Goal: Transaction & Acquisition: Purchase product/service

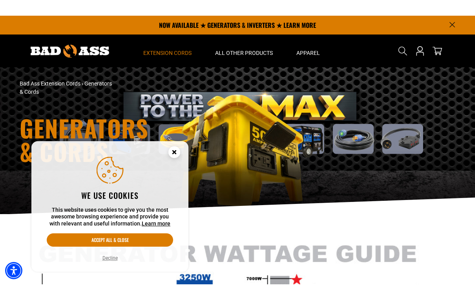
scroll to position [24, 0]
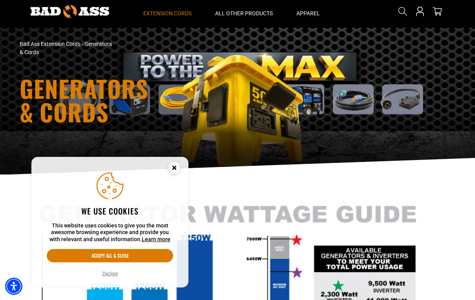
click at [137, 254] on button "Accept all & close" at bounding box center [110, 255] width 126 height 13
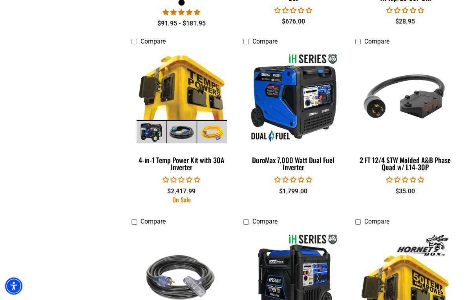
scroll to position [948, 0]
click at [430, 102] on img at bounding box center [405, 98] width 99 height 90
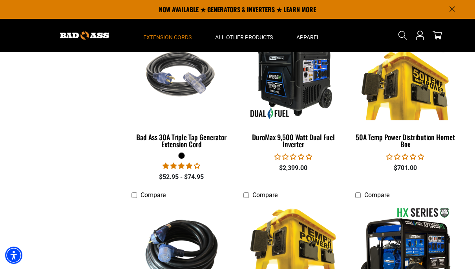
scroll to position [1151, 0]
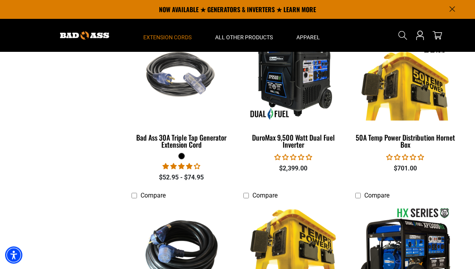
click at [418, 93] on img at bounding box center [405, 76] width 99 height 90
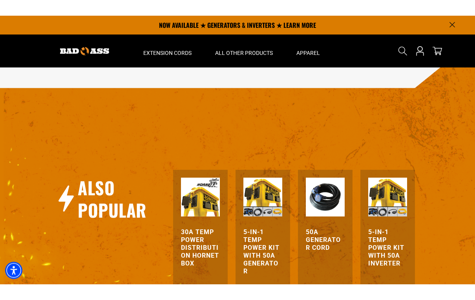
scroll to position [699, 0]
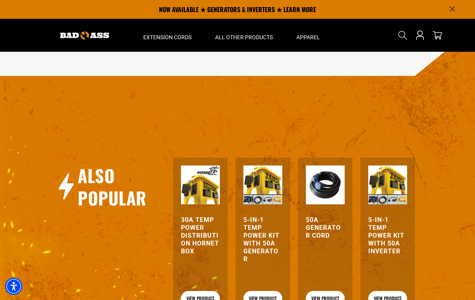
click at [383, 191] on img at bounding box center [387, 185] width 39 height 39
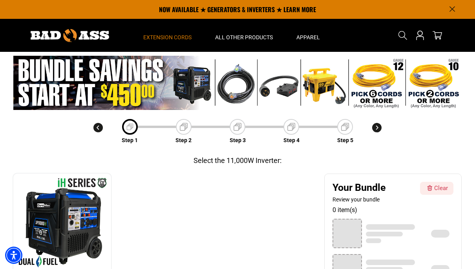
click at [174, 36] on span "Extension Cords" at bounding box center [167, 37] width 48 height 7
click at [174, 35] on span "Extension Cords" at bounding box center [167, 37] width 48 height 7
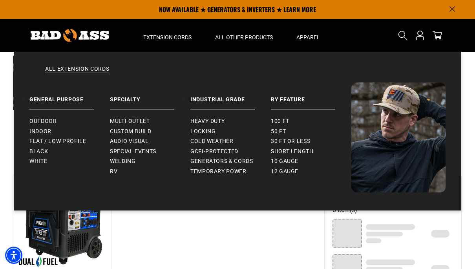
click at [107, 173] on li "General Purpose Outdoor Indoor" at bounding box center [69, 137] width 80 height 110
click at [112, 166] on link "RV" at bounding box center [150, 171] width 80 height 10
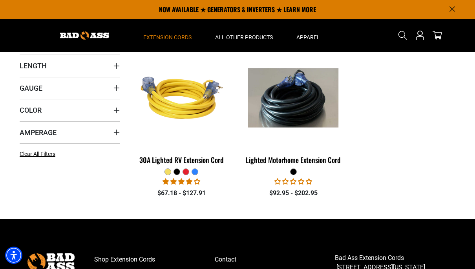
scroll to position [190, 0]
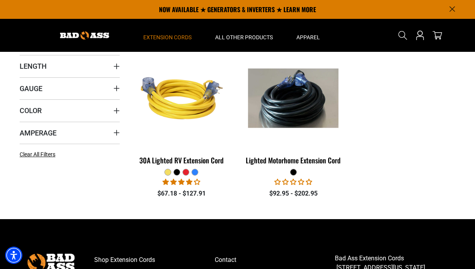
click at [199, 105] on img at bounding box center [181, 98] width 99 height 90
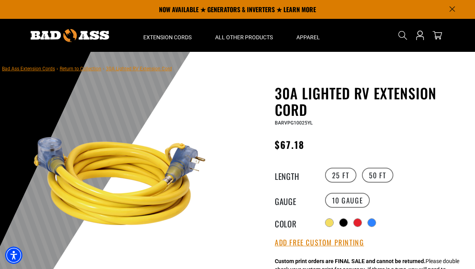
click at [374, 222] on div at bounding box center [372, 223] width 8 height 8
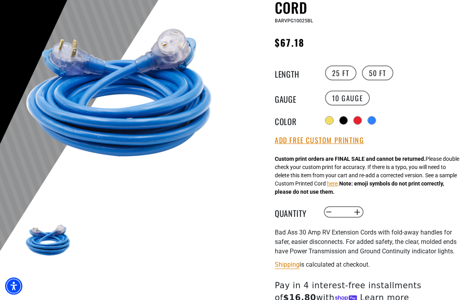
scroll to position [102, 0]
click at [340, 142] on button "Add Free Custom Printing" at bounding box center [319, 140] width 89 height 9
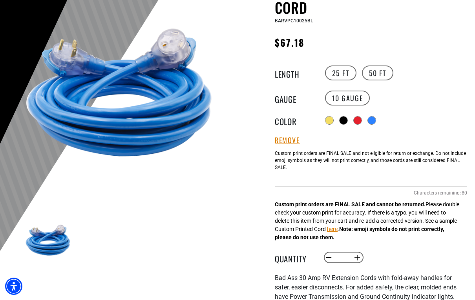
click at [385, 184] on input "Blue Cables" at bounding box center [371, 181] width 192 height 12
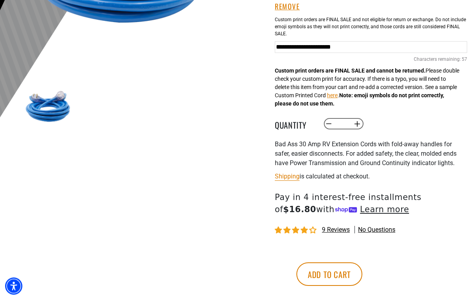
scroll to position [236, 0]
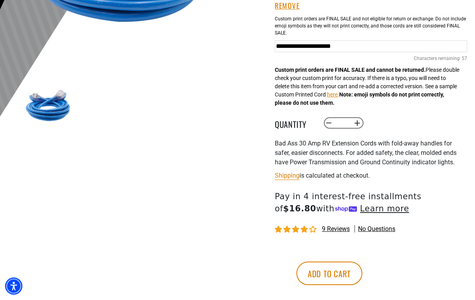
type input "**********"
click at [352, 126] on button "Increase quantity for 30A Lighted RV Extension Cord" at bounding box center [357, 123] width 12 height 13
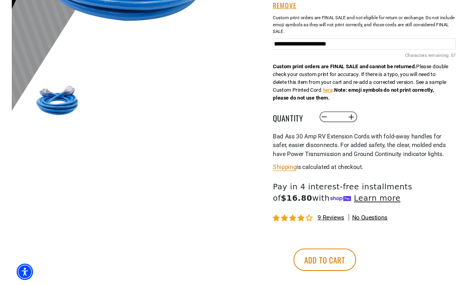
scroll to position [237, 0]
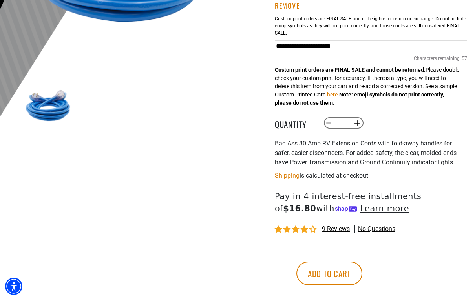
click at [359, 129] on button "Increase quantity for 30A Lighted RV Extension Cord" at bounding box center [357, 123] width 12 height 13
click at [357, 126] on button "Increase quantity for 30A Lighted RV Extension Cord" at bounding box center [357, 123] width 12 height 13
type input "*"
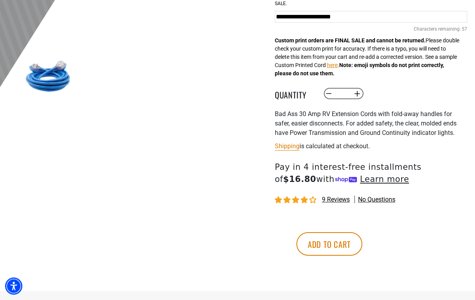
scroll to position [270, 0]
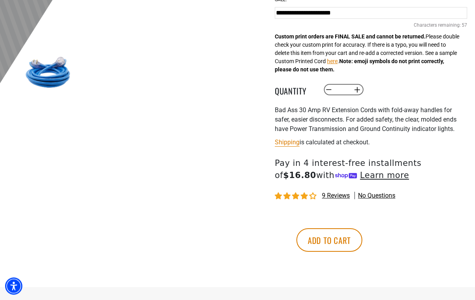
click at [362, 241] on button "Add to cart" at bounding box center [329, 241] width 66 height 24
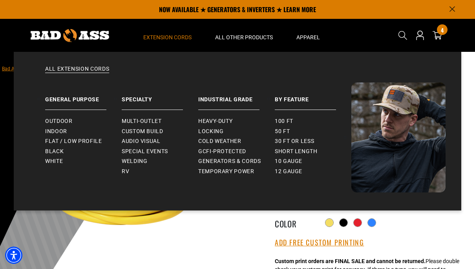
click at [182, 40] on span "Extension Cords" at bounding box center [167, 37] width 48 height 7
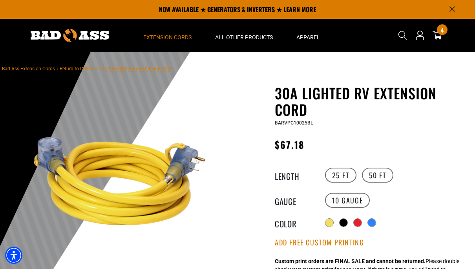
click at [175, 35] on span "Extension Cords" at bounding box center [167, 37] width 48 height 7
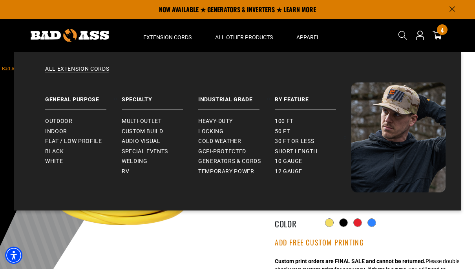
click at [67, 118] on span "Outdoor" at bounding box center [58, 121] width 27 height 7
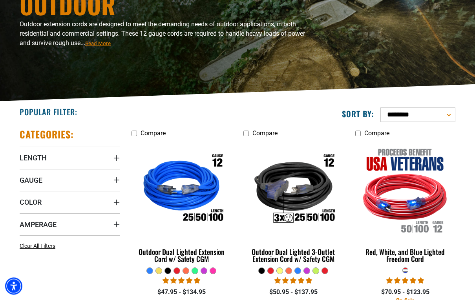
scroll to position [98, 0]
click at [207, 191] on img at bounding box center [181, 190] width 99 height 90
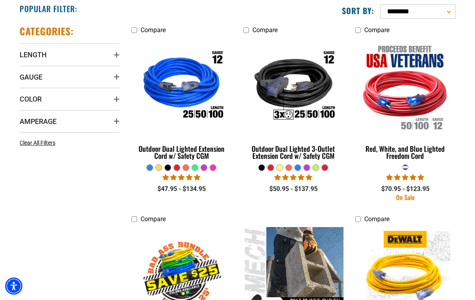
scroll to position [204, 0]
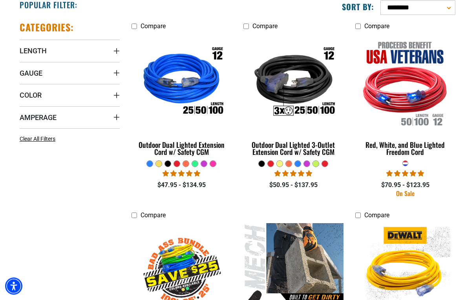
click at [34, 89] on summary "Color" at bounding box center [70, 95] width 100 height 22
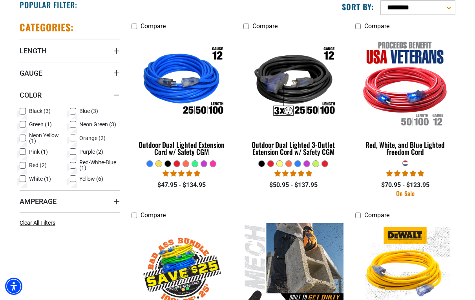
click at [67, 113] on label "Black (3) Black (3 products)" at bounding box center [45, 111] width 50 height 10
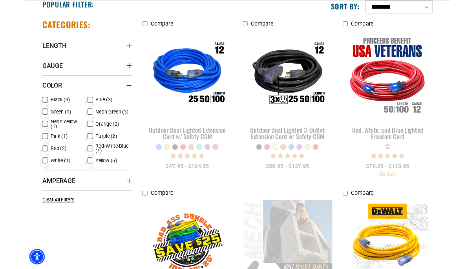
scroll to position [236, 0]
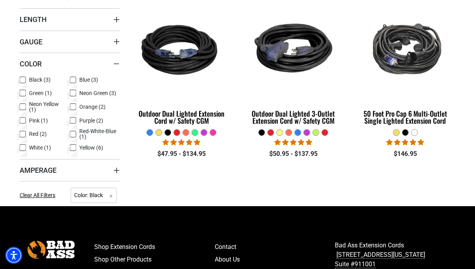
click at [72, 80] on icon at bounding box center [73, 80] width 6 height 10
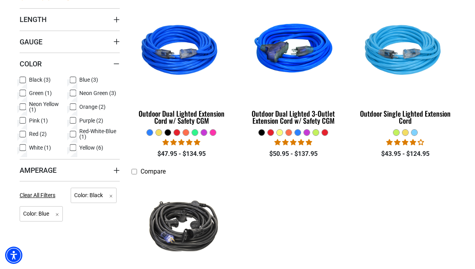
click at [20, 80] on rect at bounding box center [23, 80] width 6 height 6
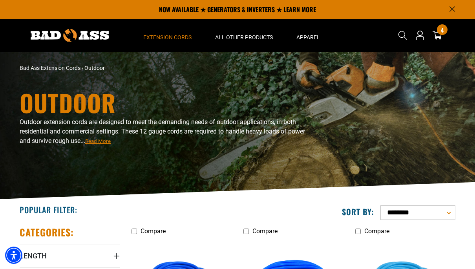
click at [168, 38] on span "Extension Cords" at bounding box center [167, 37] width 48 height 7
click at [174, 37] on span "Extension Cords" at bounding box center [167, 37] width 48 height 7
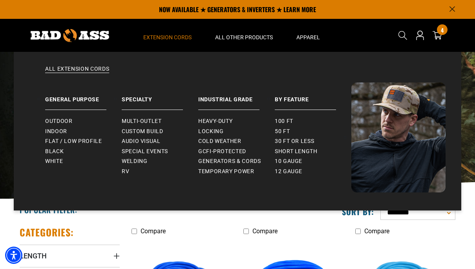
click at [61, 127] on link "Indoor" at bounding box center [83, 131] width 77 height 10
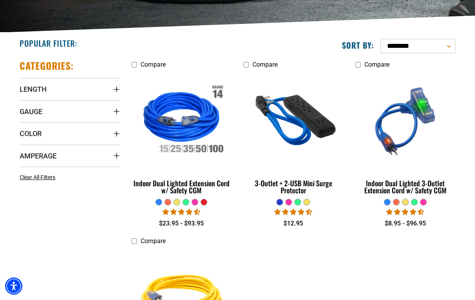
scroll to position [167, 0]
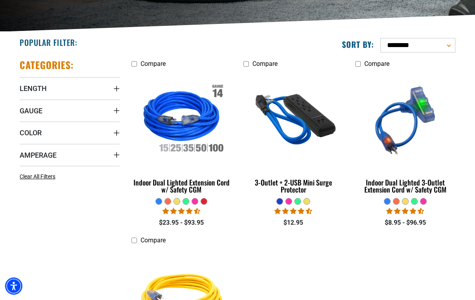
click at [198, 124] on img at bounding box center [181, 121] width 99 height 90
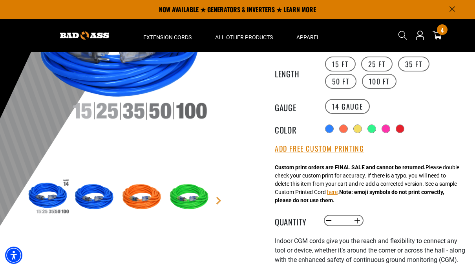
scroll to position [127, 0]
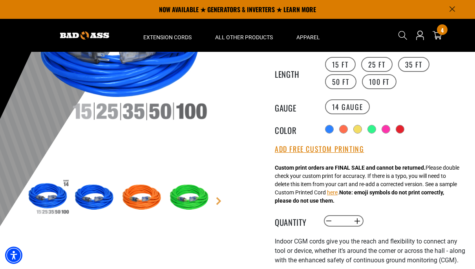
click at [425, 221] on div "Decrease quantity for Indoor Dual Lighted Extension Cord w/ Safety CGM * Increa…" at bounding box center [403, 220] width 160 height 13
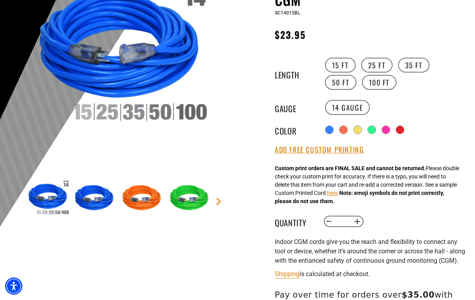
click at [357, 223] on button "Increase quantity for Indoor Dual Lighted Extension Cord w/ Safety CGM" at bounding box center [357, 221] width 12 height 13
click at [357, 222] on button "Increase quantity for Indoor Dual Lighted Extension Cord w/ Safety CGM" at bounding box center [357, 221] width 12 height 13
click at [360, 223] on button "Increase quantity for Indoor Dual Lighted Extension Cord w/ Safety CGM" at bounding box center [357, 221] width 12 height 13
type input "*"
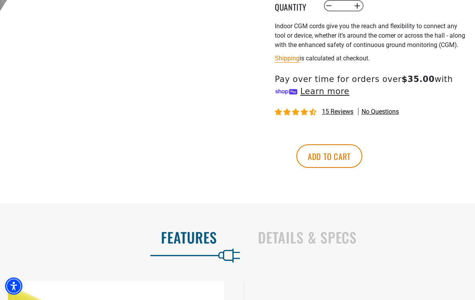
scroll to position [342, 0]
click at [362, 168] on button "Add to cart" at bounding box center [329, 156] width 66 height 24
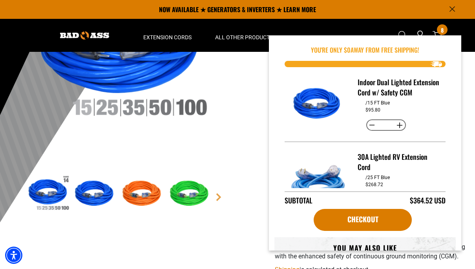
scroll to position [123, 0]
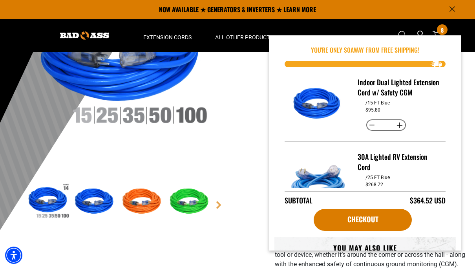
click at [230, 141] on main-product-gallery "1 of 7 Next" at bounding box center [120, 114] width 224 height 304
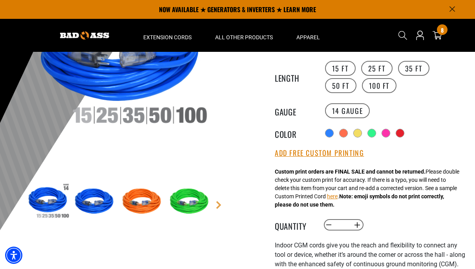
click at [334, 152] on button "Add Free Custom Printing" at bounding box center [319, 153] width 89 height 9
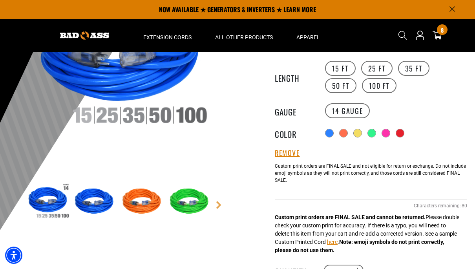
click at [354, 197] on input "text" at bounding box center [371, 194] width 192 height 12
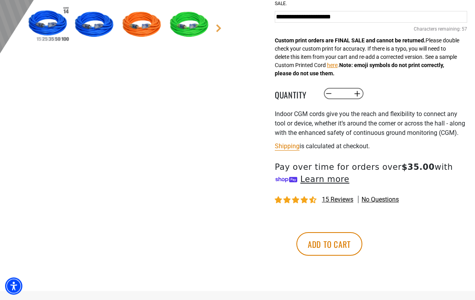
scroll to position [302, 0]
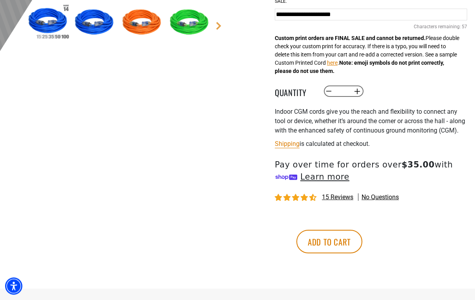
type input "**********"
click at [362, 252] on button "Add to cart" at bounding box center [329, 242] width 66 height 24
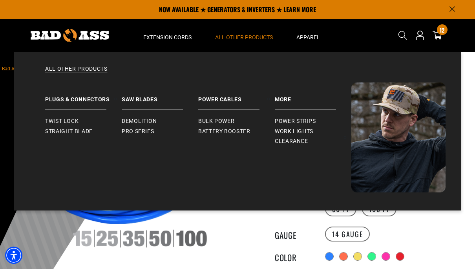
click at [252, 35] on span "All Other Products" at bounding box center [244, 37] width 58 height 7
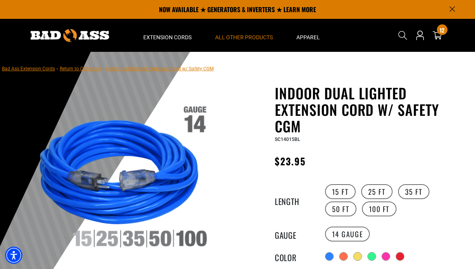
click at [259, 41] on summary "All Other Products" at bounding box center [243, 35] width 81 height 33
click at [256, 38] on span "All Other Products" at bounding box center [244, 37] width 58 height 7
click at [248, 38] on span "All Other Products" at bounding box center [244, 37] width 58 height 7
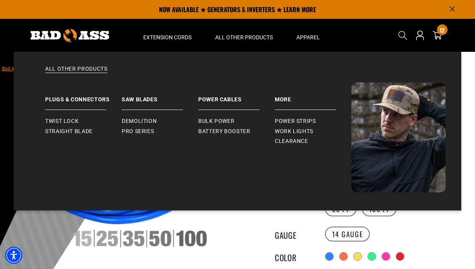
click at [67, 121] on span "Twist Lock" at bounding box center [61, 121] width 33 height 7
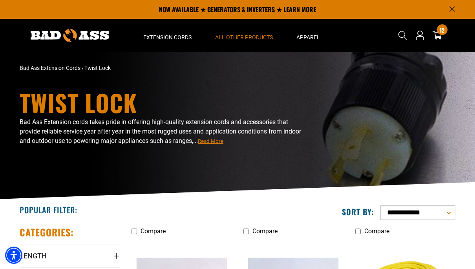
click at [254, 38] on span "All Other Products" at bounding box center [244, 37] width 58 height 7
click at [237, 44] on div "All Other Products Plugs & Connectors Twist Lock Straight Blade" at bounding box center [243, 125] width 81 height 166
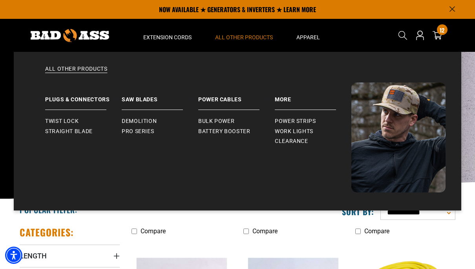
click at [237, 133] on span "Battery Booster" at bounding box center [224, 131] width 52 height 7
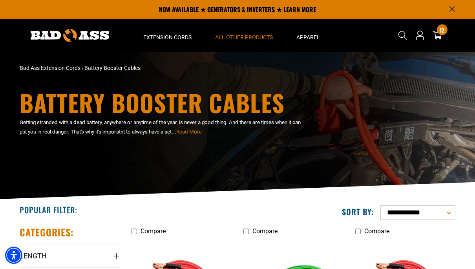
click at [245, 38] on span "All Other Products" at bounding box center [244, 37] width 58 height 7
click at [251, 47] on div "All Other Products Plugs & Connectors Twist Lock Straight Blade" at bounding box center [243, 125] width 81 height 166
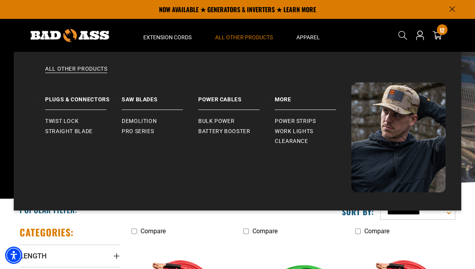
click at [293, 141] on span "Clearance" at bounding box center [291, 141] width 33 height 7
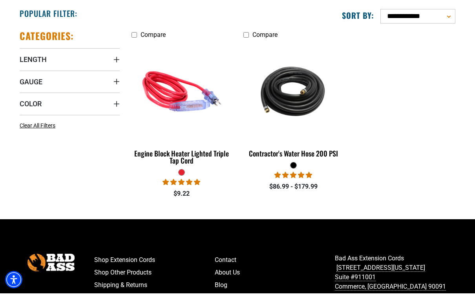
scroll to position [190, 0]
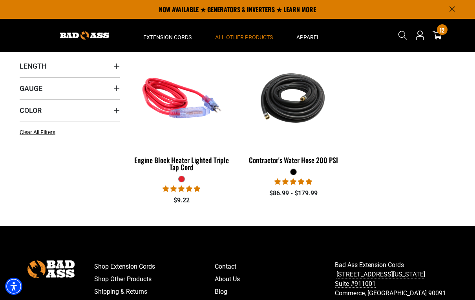
click at [204, 109] on img at bounding box center [181, 98] width 99 height 90
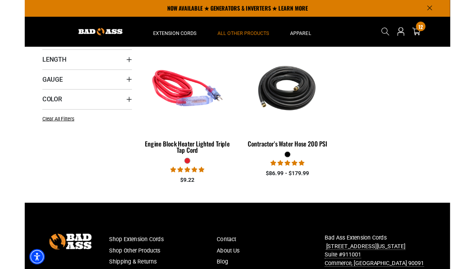
scroll to position [221, 0]
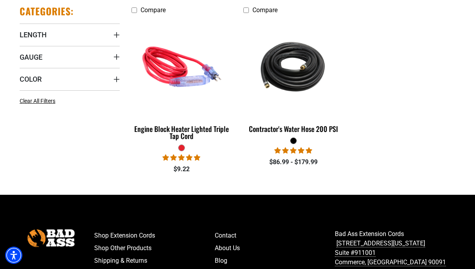
click at [301, 79] on img at bounding box center [293, 67] width 99 height 90
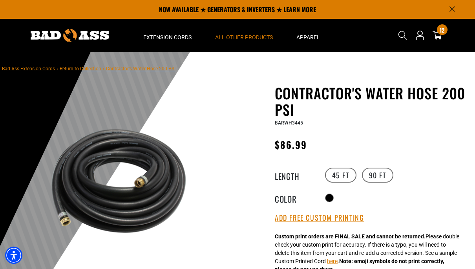
click at [254, 38] on span "All Other Products" at bounding box center [244, 37] width 58 height 7
click at [253, 45] on div "All Other Products Plugs & Connectors Twist Lock Straight Blade" at bounding box center [243, 125] width 81 height 166
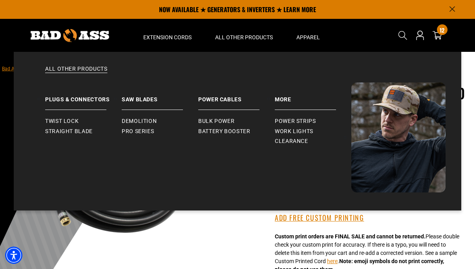
click at [304, 131] on span "Work Lights" at bounding box center [294, 131] width 38 height 7
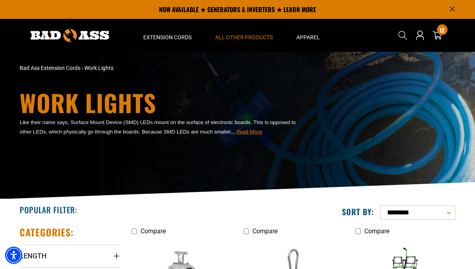
click at [250, 41] on summary "All Other Products" at bounding box center [243, 35] width 81 height 33
click at [251, 44] on summary "All Other Products" at bounding box center [243, 35] width 81 height 33
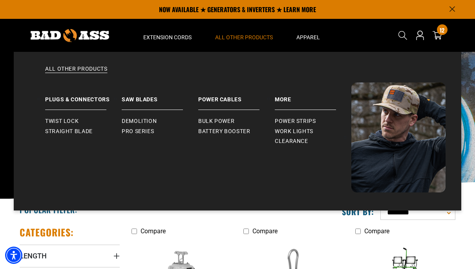
click at [309, 123] on span "Power Strips" at bounding box center [295, 121] width 41 height 7
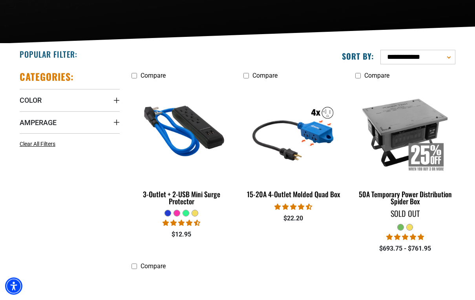
scroll to position [155, 0]
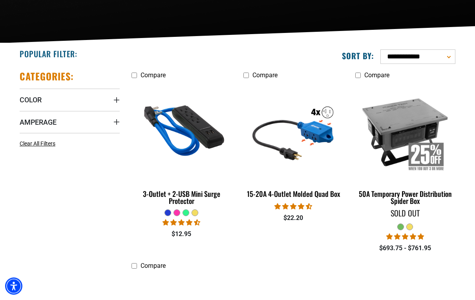
click at [308, 131] on img at bounding box center [293, 132] width 99 height 90
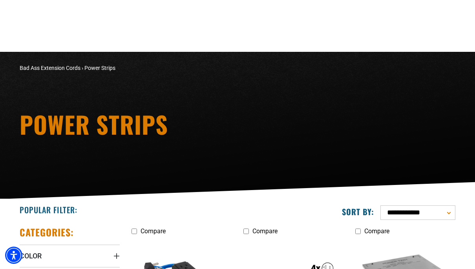
scroll to position [187, 0]
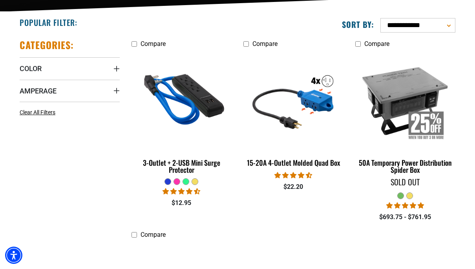
click at [204, 109] on img at bounding box center [181, 100] width 99 height 90
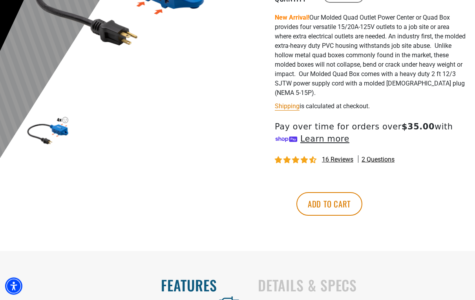
scroll to position [196, 0]
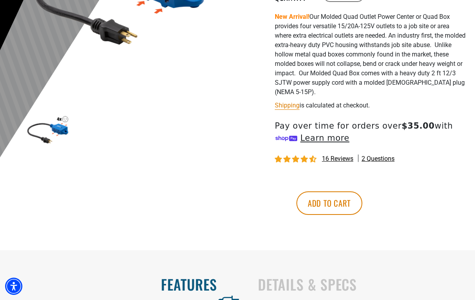
click at [362, 202] on button "Add to cart" at bounding box center [329, 204] width 66 height 24
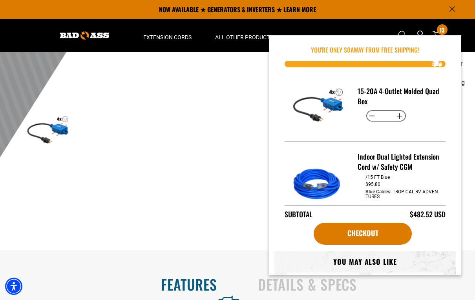
click at [246, 173] on div "15-20A 4-Outlet Molded Quad Box 15-20A 4-Outlet Molded Quad Box BA20AQUADBL Reg…" at bounding box center [355, 69] width 224 height 361
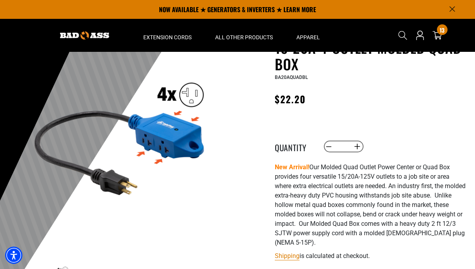
scroll to position [12, 0]
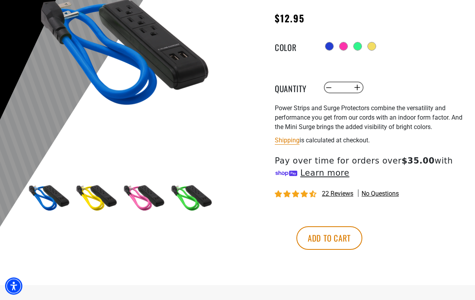
click at [362, 241] on button "Add to cart" at bounding box center [329, 239] width 66 height 24
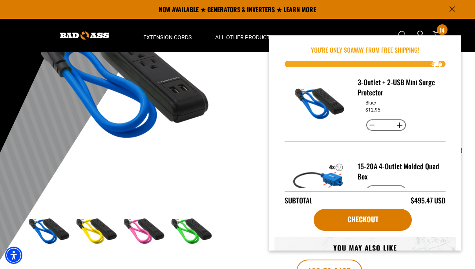
scroll to position [93, 0]
click at [472, 145] on div "3-Outlet + 2-USB Mini Surge Protector 3-Outlet + 2-USB Mini Surge Protector BAS…" at bounding box center [354, 155] width 235 height 327
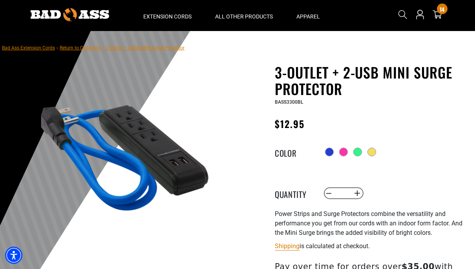
scroll to position [0, 0]
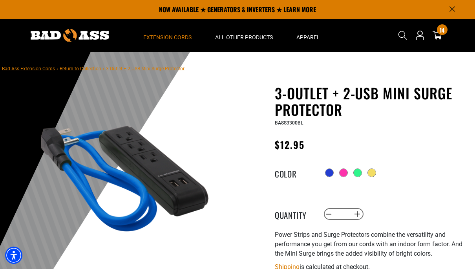
click at [177, 36] on span "Extension Cords" at bounding box center [167, 37] width 48 height 7
click at [175, 40] on span "Extension Cords" at bounding box center [167, 37] width 48 height 7
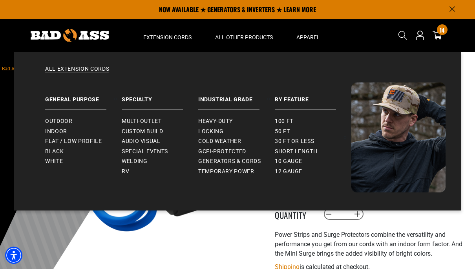
click at [153, 121] on span "Multi-Outlet" at bounding box center [142, 121] width 40 height 7
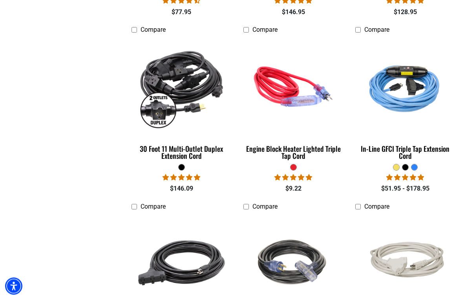
scroll to position [394, 0]
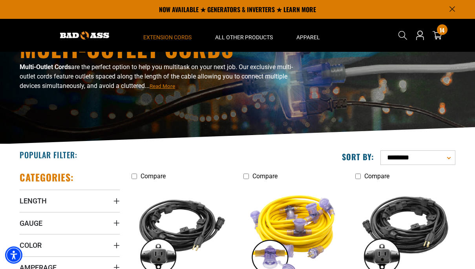
click at [175, 36] on span "Extension Cords" at bounding box center [167, 37] width 48 height 7
click at [168, 38] on span "Extension Cords" at bounding box center [167, 37] width 48 height 7
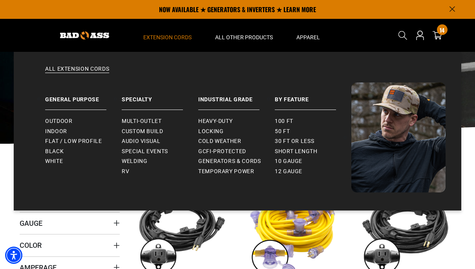
click at [150, 139] on span "Audio Visual" at bounding box center [141, 141] width 39 height 7
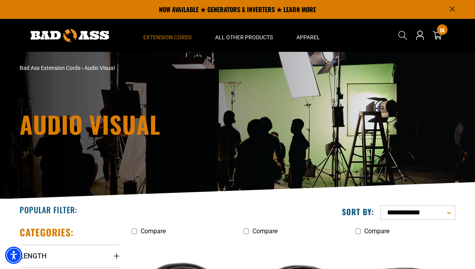
click at [170, 41] on summary "Extension Cords" at bounding box center [167, 35] width 72 height 33
click at [171, 36] on span "Extension Cords" at bounding box center [167, 37] width 48 height 7
click at [170, 40] on span "Extension Cords" at bounding box center [167, 37] width 48 height 7
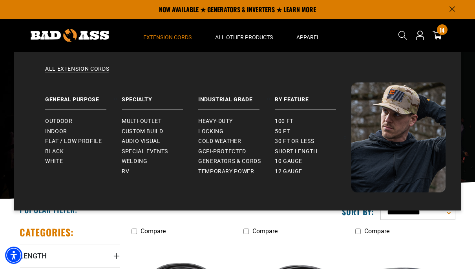
click at [224, 144] on link "Cold Weather" at bounding box center [236, 141] width 77 height 10
click at [223, 150] on span "GCFI-Protected" at bounding box center [222, 151] width 48 height 7
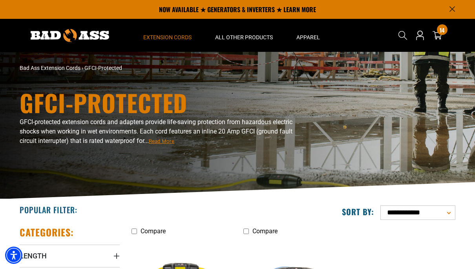
click at [179, 37] on span "Extension Cords" at bounding box center [167, 37] width 48 height 7
click at [166, 38] on span "Extension Cords" at bounding box center [167, 37] width 48 height 7
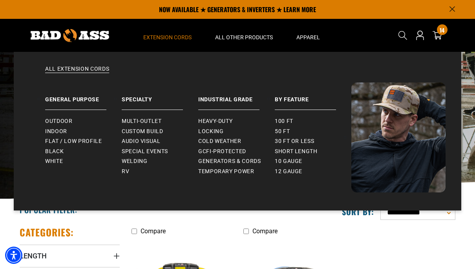
click at [237, 171] on span "Temporary Power" at bounding box center [226, 171] width 56 height 7
click at [90, 140] on span "Flat / Low Profile" at bounding box center [73, 141] width 57 height 7
click at [122, 166] on link "RV" at bounding box center [160, 171] width 77 height 10
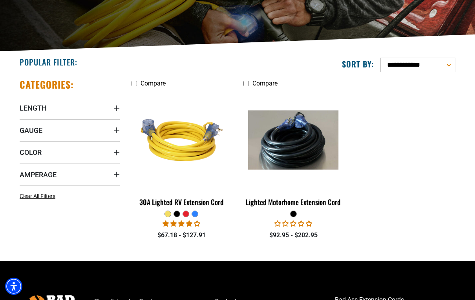
click at [327, 153] on img at bounding box center [293, 140] width 99 height 59
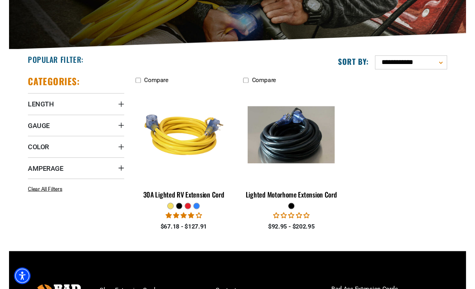
scroll to position [179, 0]
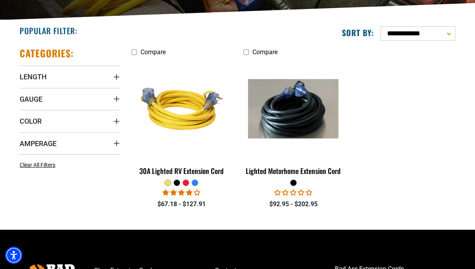
click at [51, 142] on span "Amperage" at bounding box center [38, 143] width 37 height 9
click at [73, 160] on icon at bounding box center [73, 159] width 6 height 10
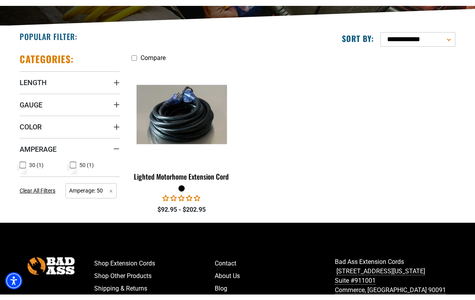
scroll to position [168, 0]
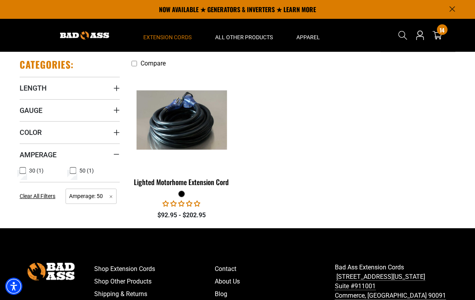
click at [201, 126] on img at bounding box center [181, 120] width 99 height 59
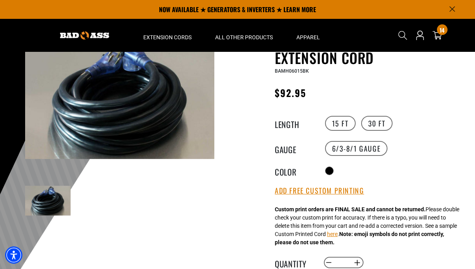
scroll to position [52, 0]
click at [438, 36] on icon at bounding box center [436, 35] width 9 height 9
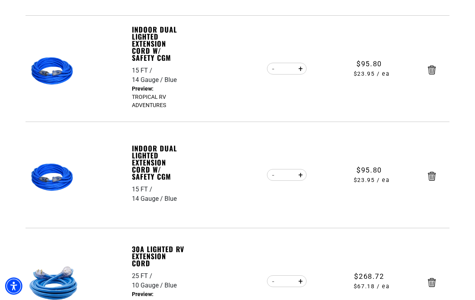
scroll to position [357, 0]
click at [432, 177] on icon "Remove Indoor Dual Lighted Extension Cord w/ Safety CGM - 15 FT / 14 Gauge / Bl…" at bounding box center [432, 176] width 8 height 9
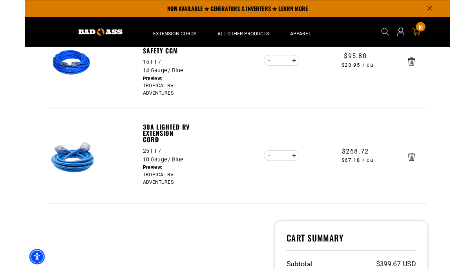
scroll to position [390, 0]
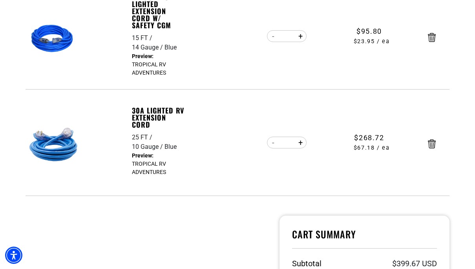
click at [277, 142] on button "Decrease quantity for 30A Lighted RV Extension Cord" at bounding box center [273, 142] width 12 height 13
type input "*"
click at [275, 38] on button "Decrease quantity for Indoor Dual Lighted Extension Cord w/ Safety CGM" at bounding box center [273, 35] width 12 height 13
type input "*"
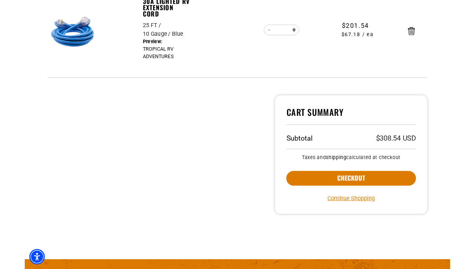
scroll to position [504, 0]
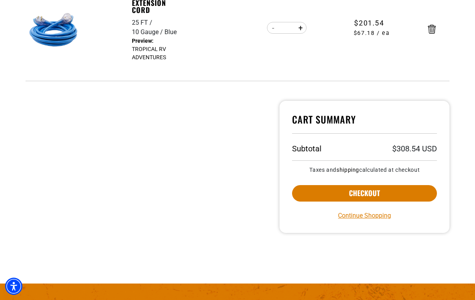
click at [393, 188] on button "Checkout" at bounding box center [364, 193] width 145 height 16
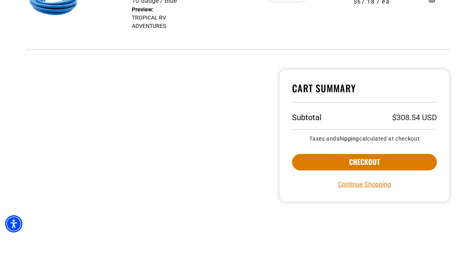
scroll to position [536, 0]
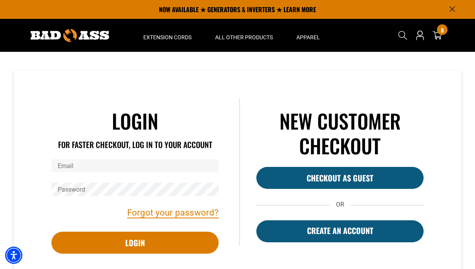
click at [142, 167] on input "Email" at bounding box center [134, 165] width 167 height 13
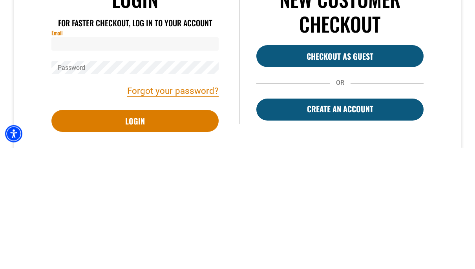
click at [135, 159] on input "Email" at bounding box center [134, 165] width 167 height 13
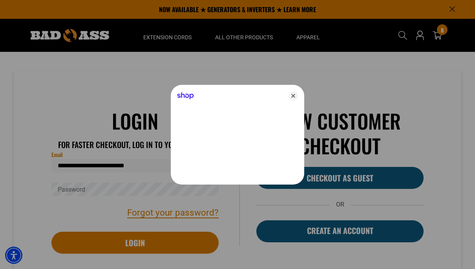
type input "**********"
click at [168, 70] on div at bounding box center [237, 134] width 475 height 269
